Goal: Information Seeking & Learning: Learn about a topic

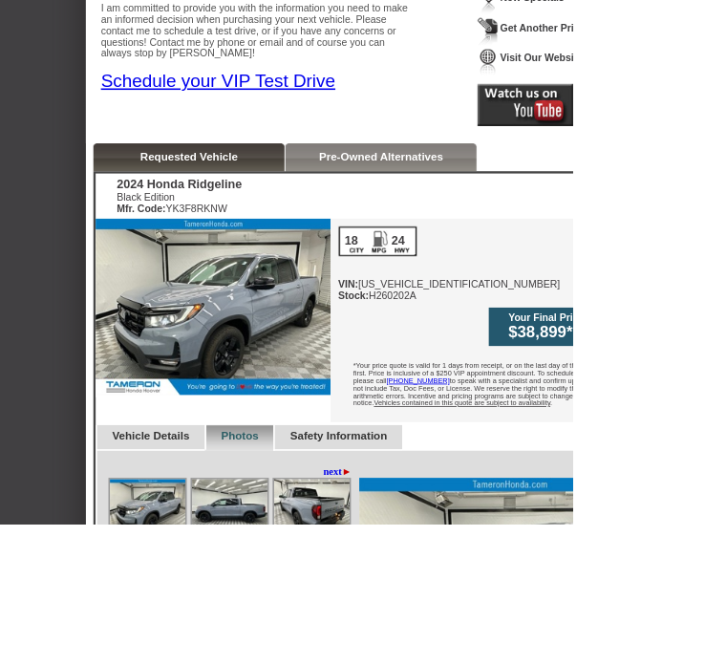
scroll to position [323, 0]
click at [366, 388] on img at bounding box center [270, 390] width 298 height 224
click at [402, 609] on img at bounding box center [396, 645] width 96 height 72
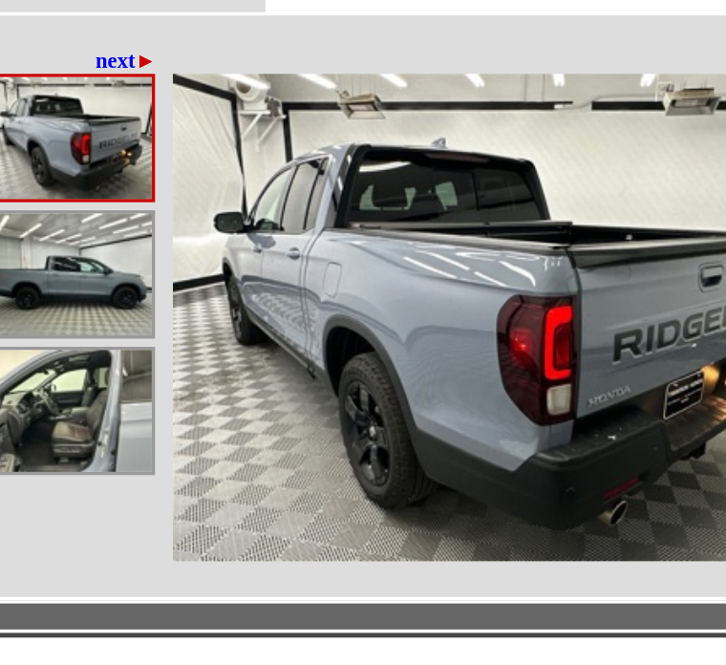
scroll to position [663, 133]
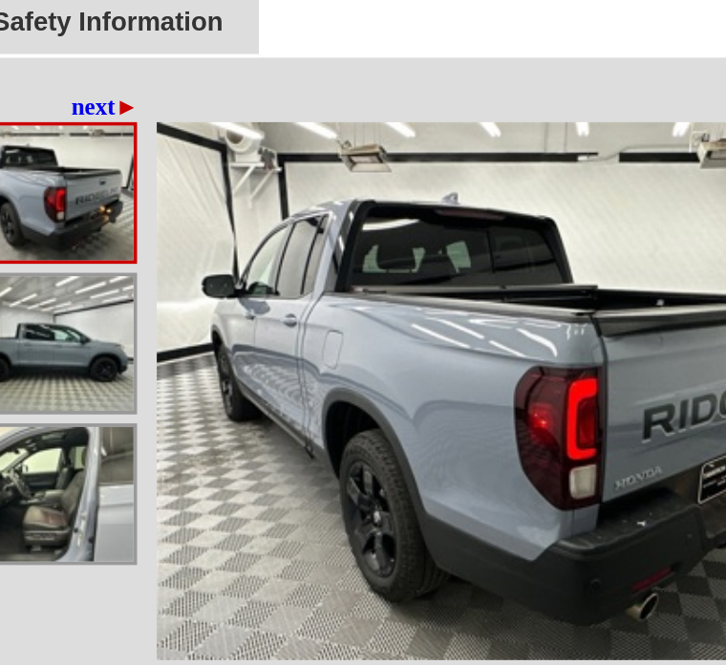
click at [215, 349] on img at bounding box center [263, 385] width 96 height 72
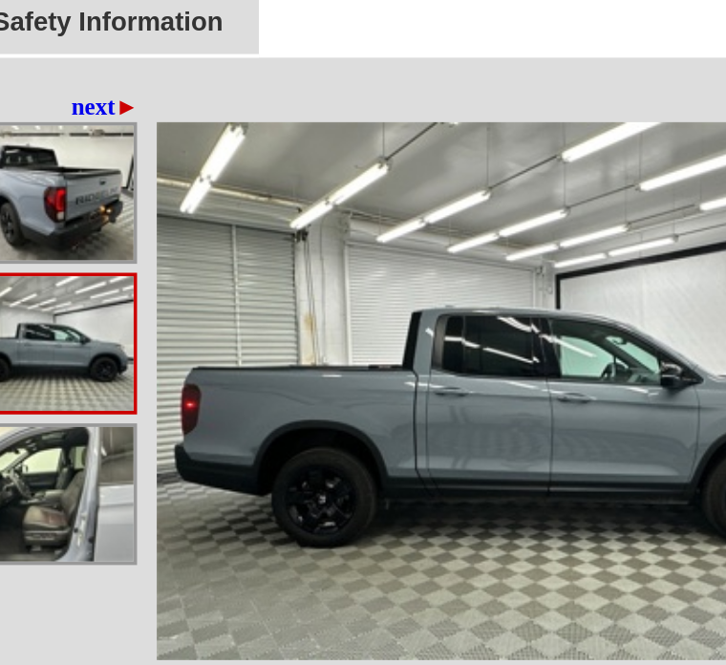
click at [215, 429] on img at bounding box center [263, 465] width 96 height 72
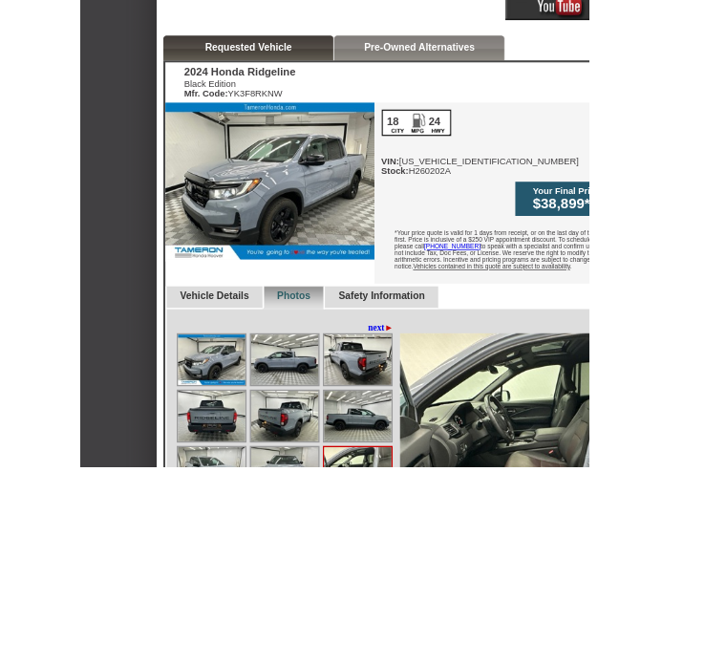
scroll to position [590, 0]
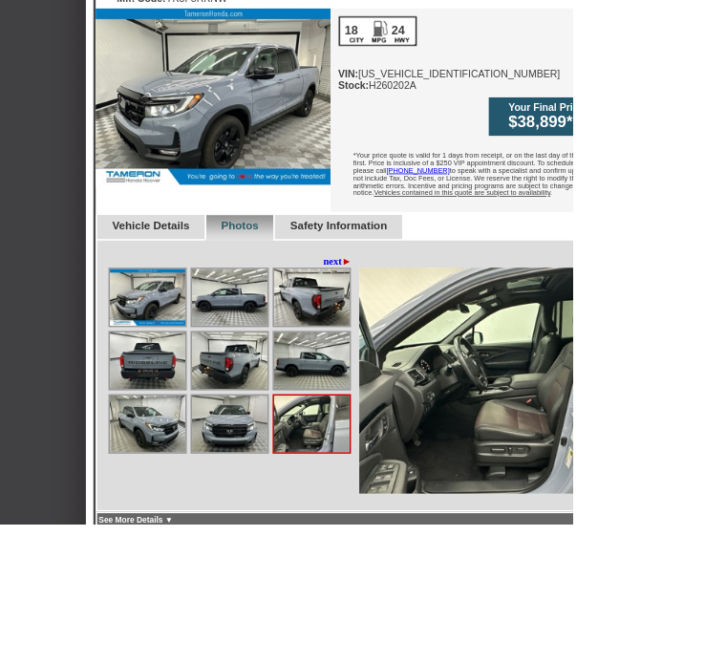
click at [288, 514] on img at bounding box center [292, 539] width 96 height 72
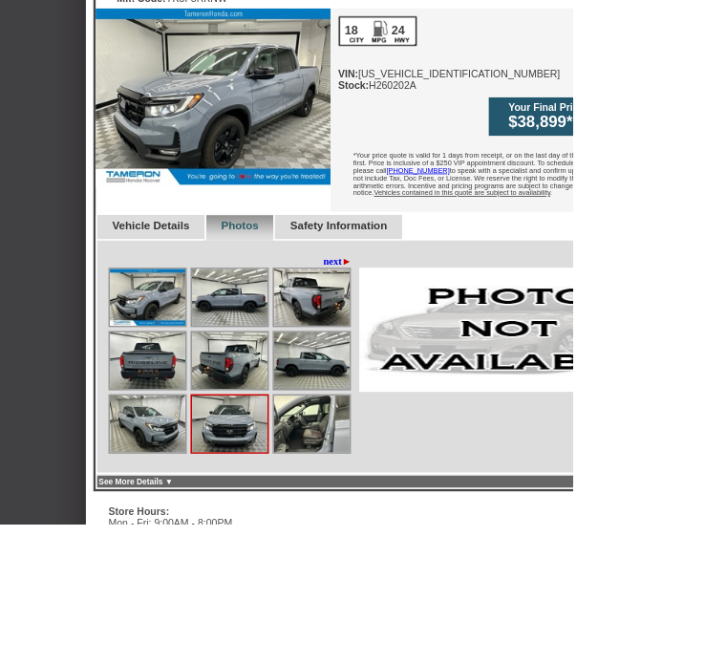
click at [302, 426] on img at bounding box center [292, 458] width 96 height 72
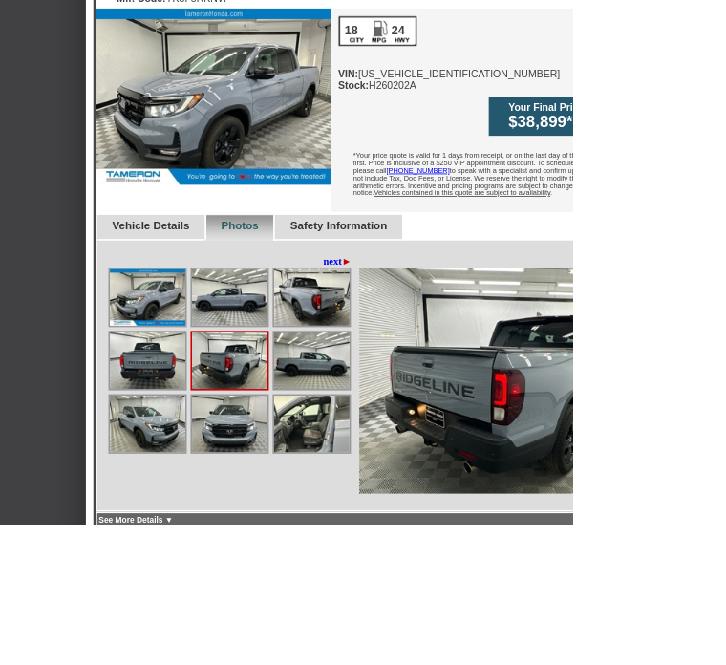
click at [294, 342] on img at bounding box center [292, 378] width 96 height 72
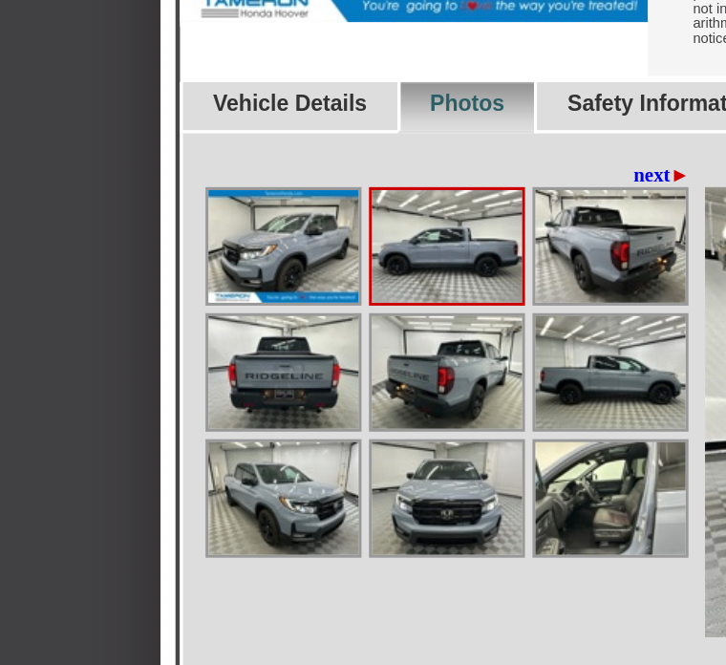
scroll to position [727, 5]
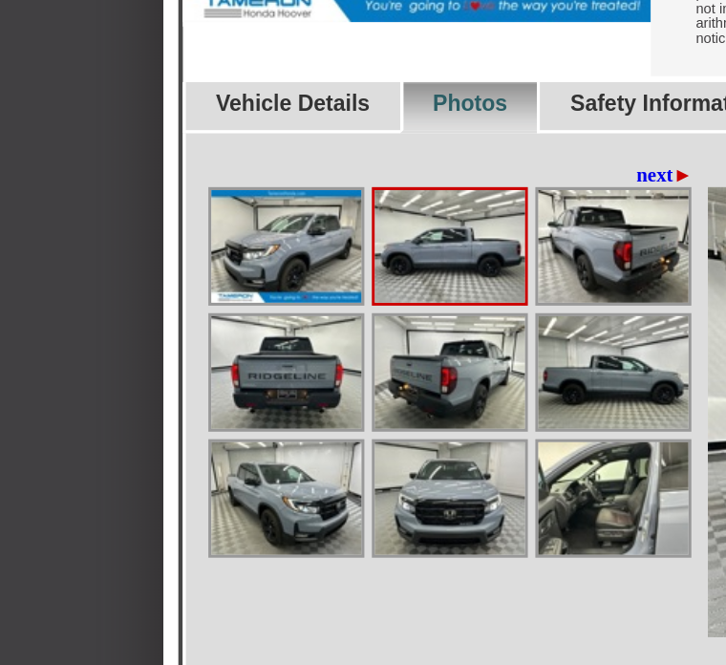
click at [200, 365] on img at bounding box center [183, 401] width 96 height 72
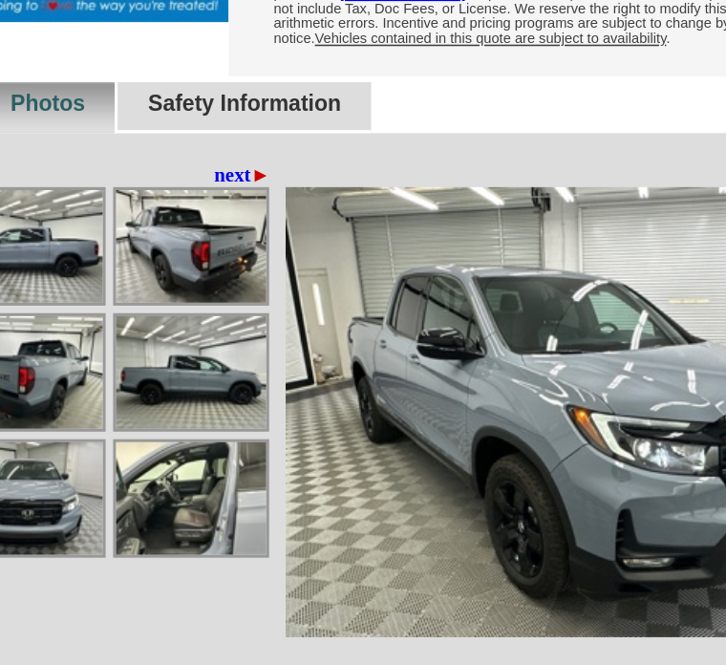
scroll to position [727, 19]
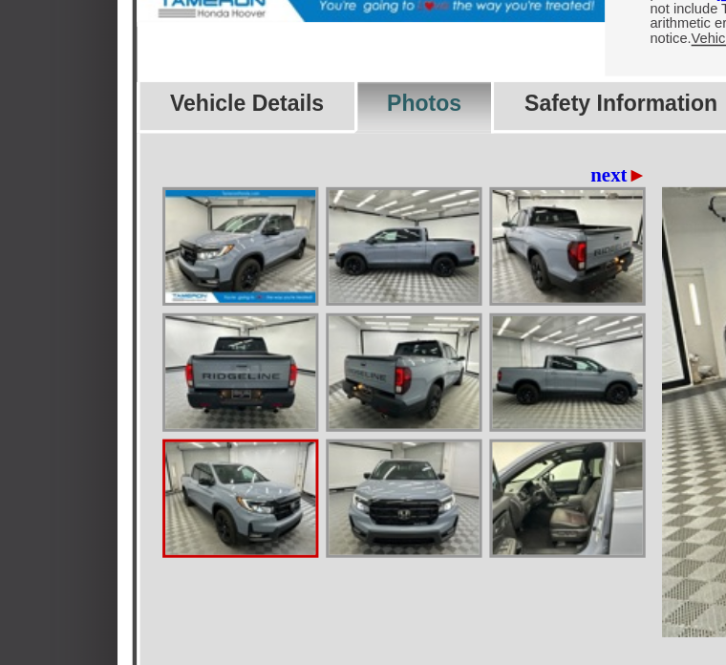
click at [262, 285] on img at bounding box center [273, 321] width 96 height 72
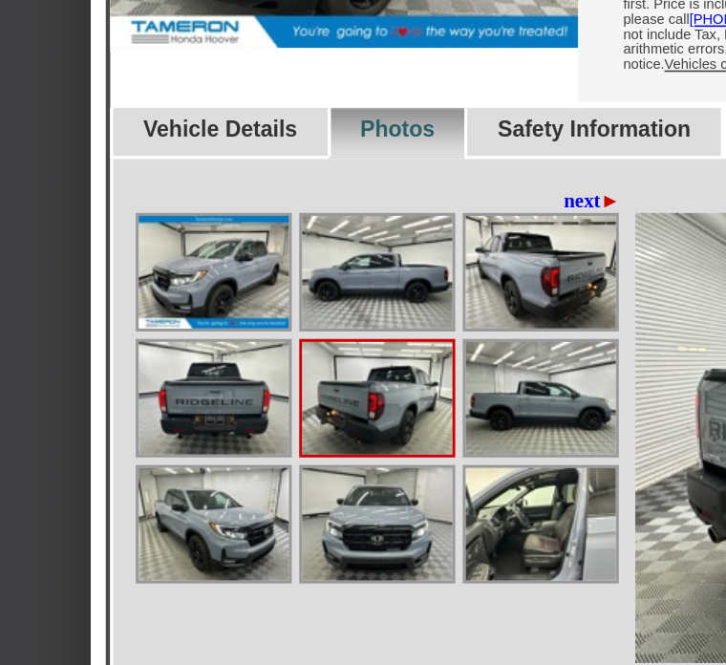
scroll to position [727, 51]
click at [251, 365] on img at bounding box center [241, 401] width 96 height 72
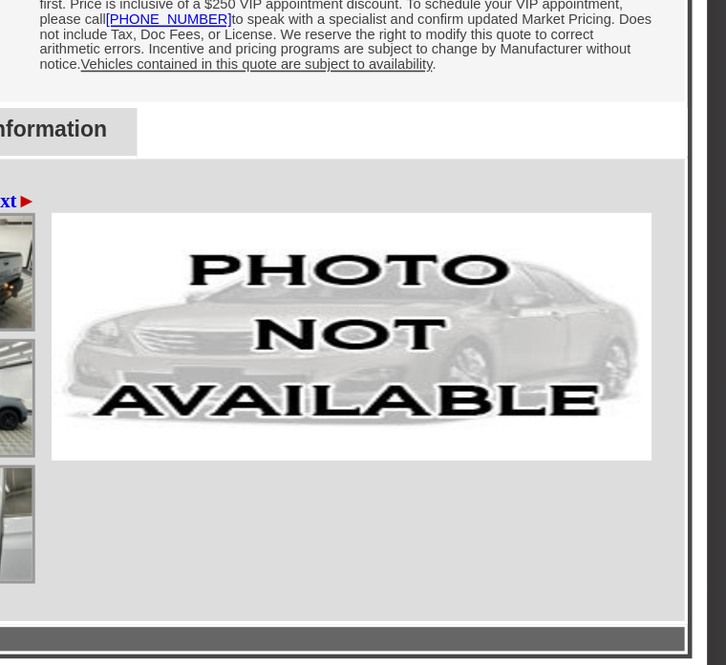
scroll to position [727, 160]
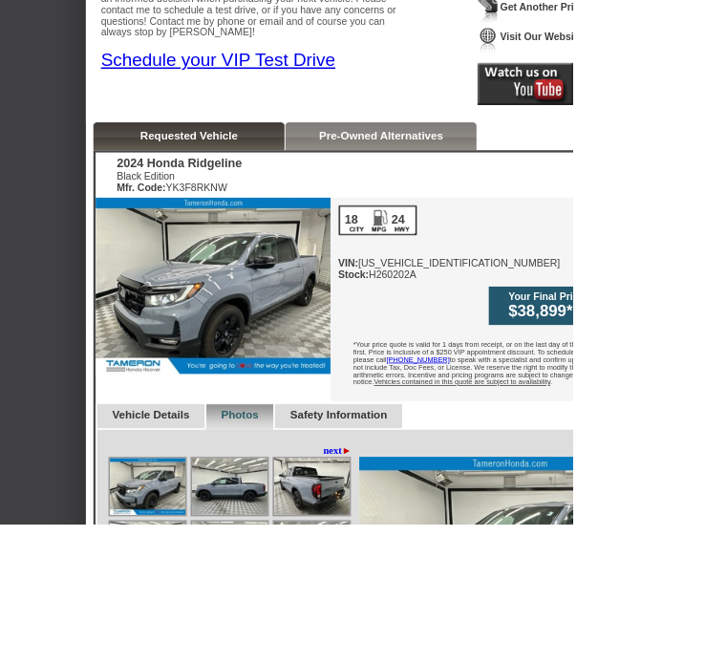
scroll to position [353, 0]
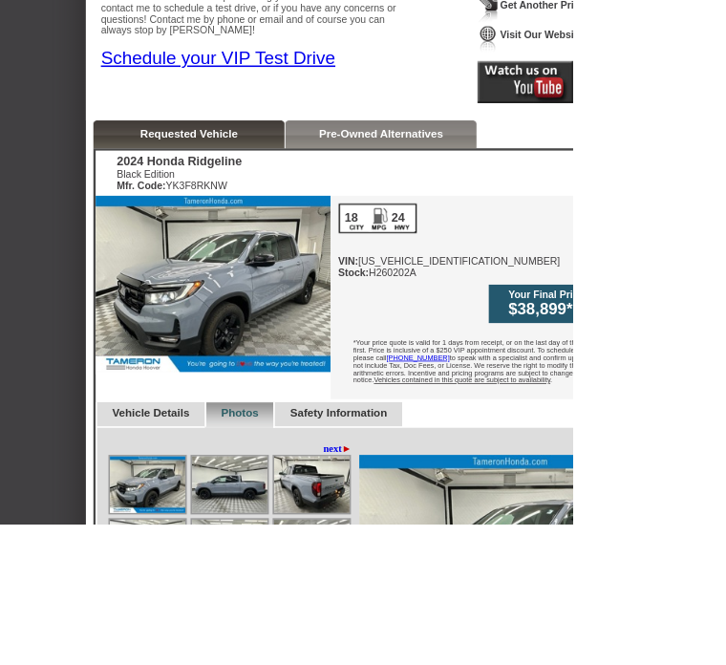
click at [322, 356] on img at bounding box center [270, 360] width 298 height 224
click at [335, 377] on img at bounding box center [270, 360] width 298 height 224
click at [286, 345] on img at bounding box center [270, 360] width 298 height 224
click at [290, 357] on img at bounding box center [270, 360] width 298 height 224
click at [302, 357] on img at bounding box center [270, 360] width 298 height 224
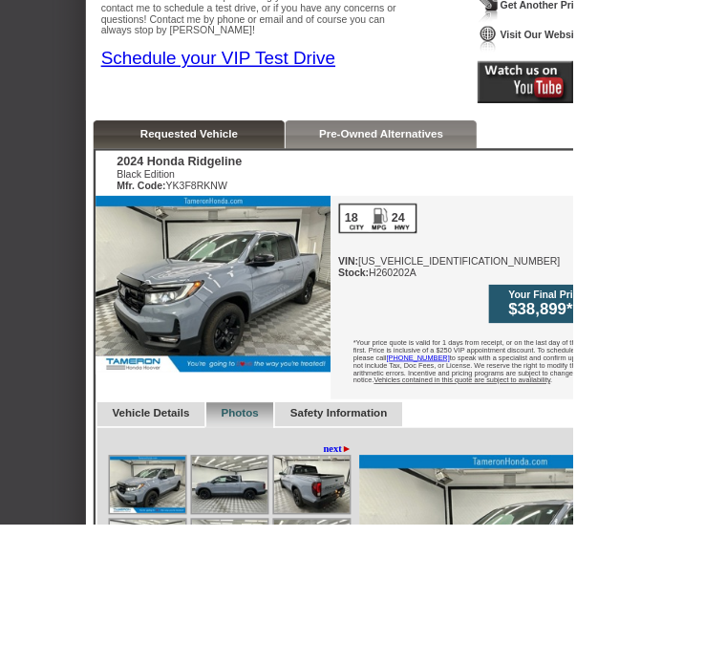
click at [309, 359] on img at bounding box center [270, 360] width 298 height 224
click at [314, 372] on img at bounding box center [270, 360] width 298 height 224
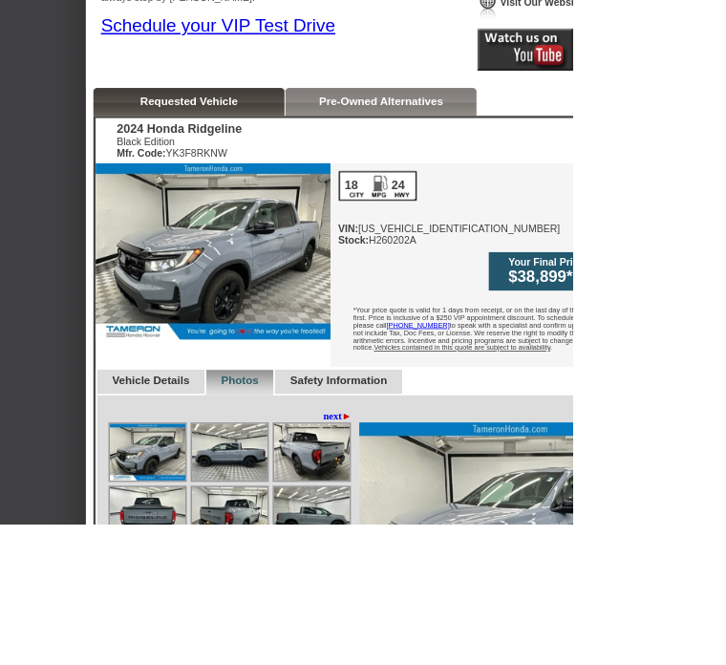
scroll to position [391, 0]
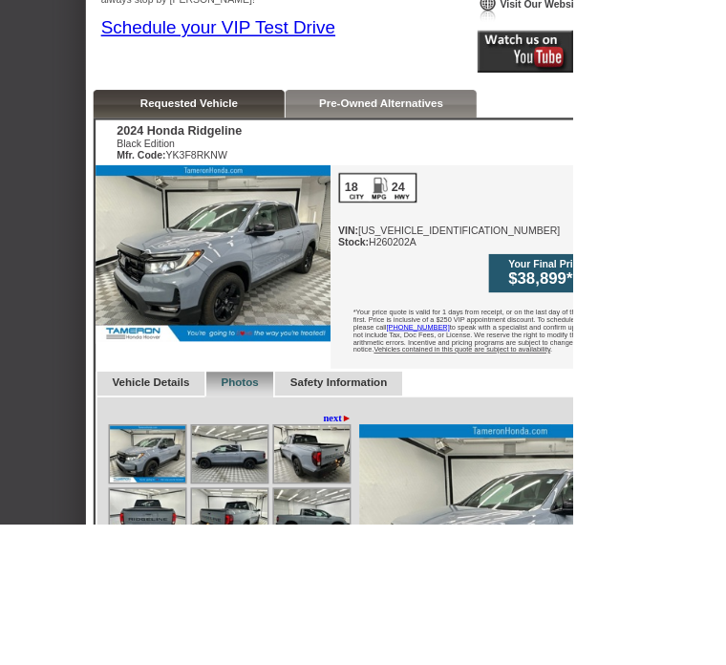
click at [355, 330] on img at bounding box center [270, 322] width 298 height 224
click at [395, 557] on img at bounding box center [396, 577] width 96 height 72
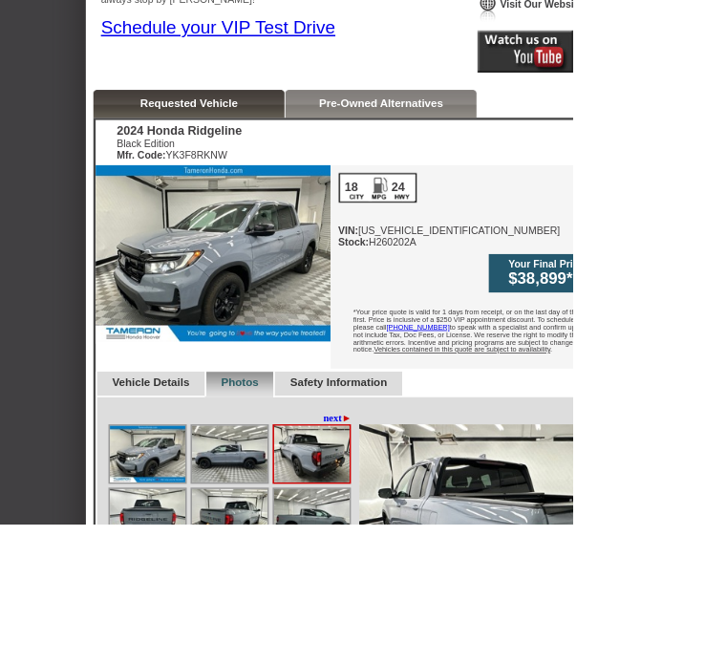
click at [419, 556] on img at bounding box center [396, 577] width 96 height 72
click at [423, 551] on img at bounding box center [396, 577] width 96 height 72
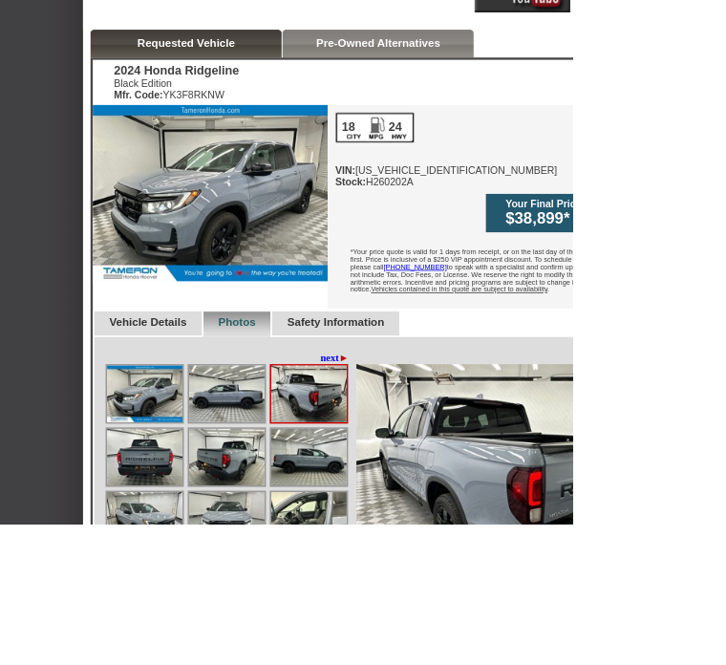
scroll to position [477, 0]
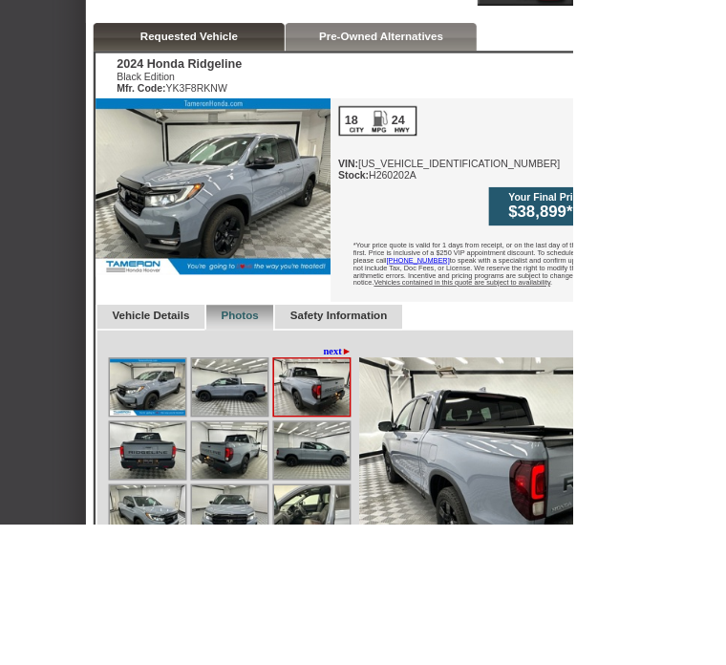
click at [286, 242] on img at bounding box center [270, 236] width 298 height 224
click at [301, 242] on img at bounding box center [270, 236] width 298 height 224
click at [185, 464] on img at bounding box center [188, 491] width 96 height 72
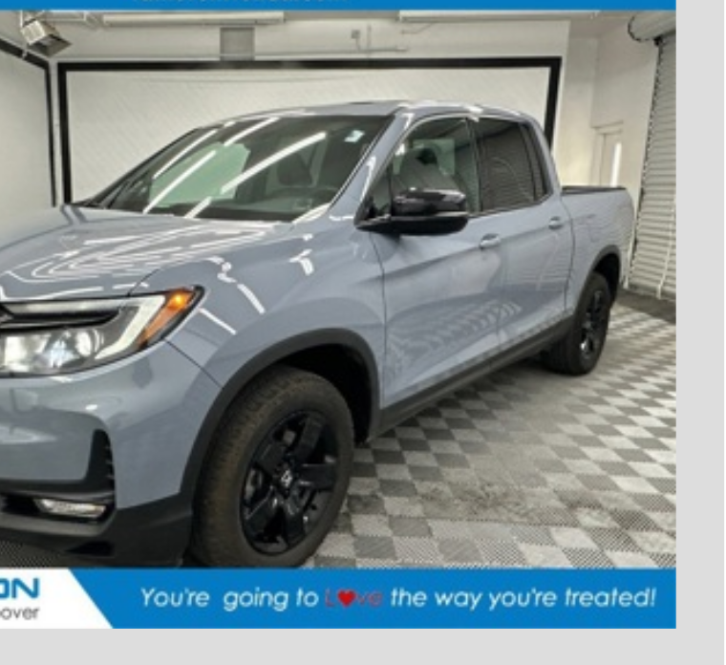
scroll to position [651, 143]
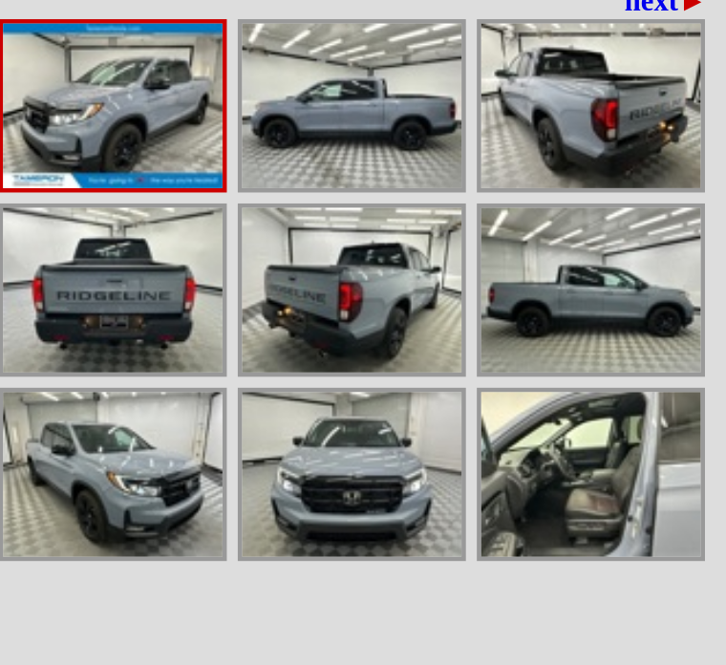
click at [160, 441] on img at bounding box center [153, 477] width 96 height 72
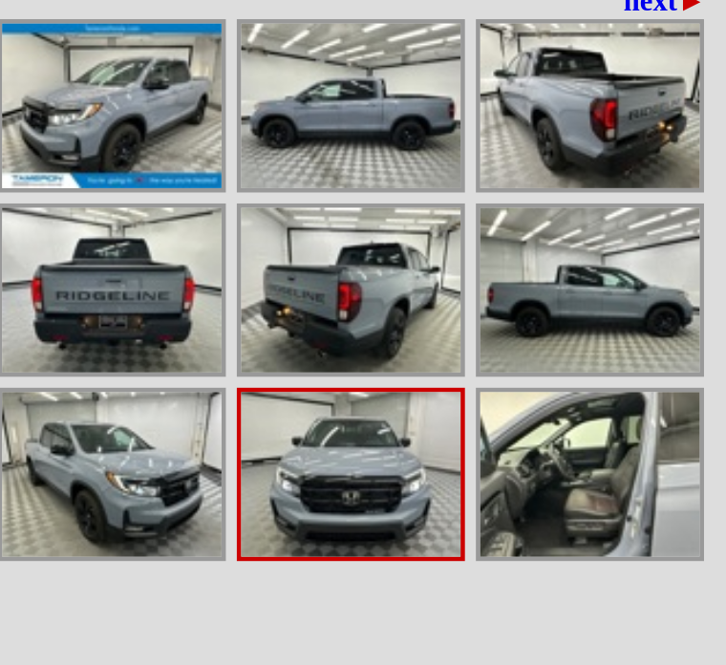
scroll to position [651, 139]
